Goal: Find specific page/section: Find specific page/section

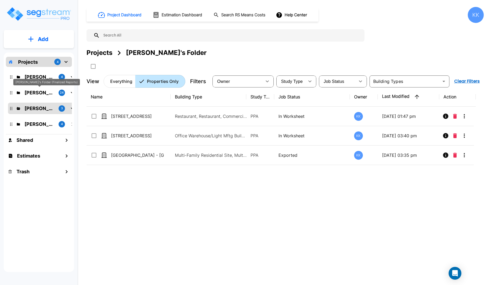
click at [42, 92] on p "[PERSON_NAME]'s Folder (Finalized Reports)" at bounding box center [39, 92] width 30 height 7
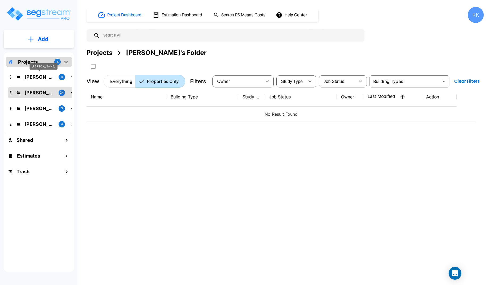
click at [38, 75] on p "[PERSON_NAME]" at bounding box center [39, 76] width 30 height 7
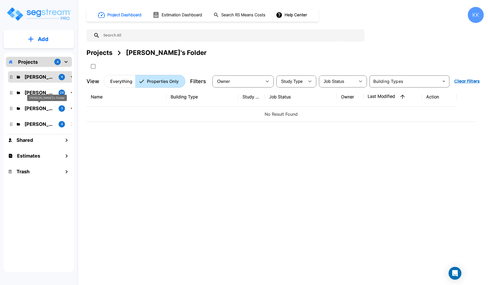
click at [39, 108] on p "[PERSON_NAME]'s Folder" at bounding box center [39, 108] width 30 height 7
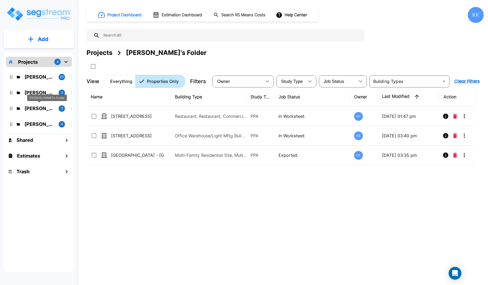
click at [43, 109] on p "[PERSON_NAME]'s Folder" at bounding box center [39, 108] width 30 height 7
click at [35, 91] on p "[PERSON_NAME]" at bounding box center [39, 92] width 30 height 7
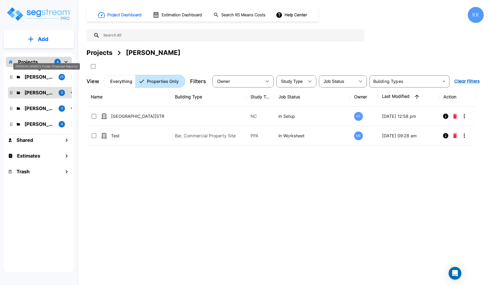
click at [35, 77] on p "[PERSON_NAME]'s Folder (Finalized Reports)" at bounding box center [39, 76] width 30 height 7
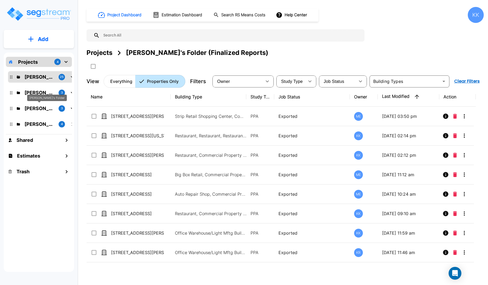
click at [35, 107] on p "[PERSON_NAME]'s Folder" at bounding box center [39, 108] width 30 height 7
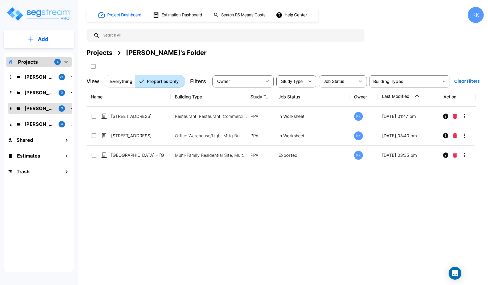
click at [143, 209] on div "Name Building Type Study Type Job Status Owner Last Modified Action 2045 Eastla…" at bounding box center [281, 175] width 389 height 177
